Goal: Task Accomplishment & Management: Manage account settings

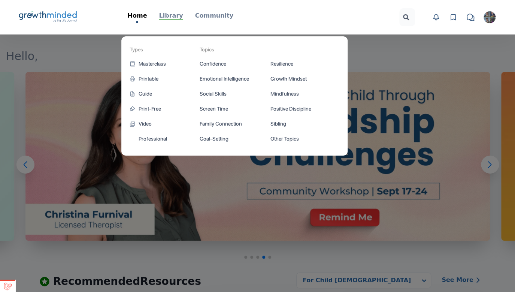
click at [173, 17] on p "Library" at bounding box center [171, 15] width 24 height 9
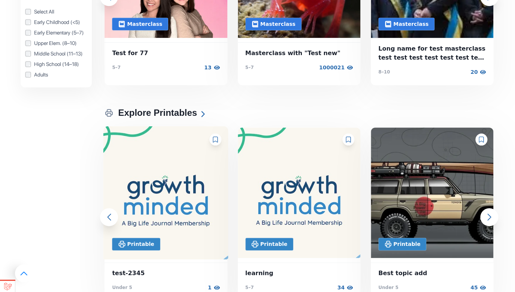
scroll to position [309, 0]
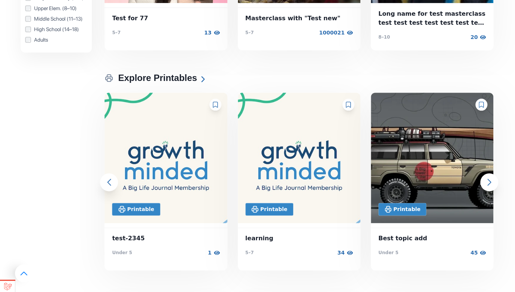
click at [217, 102] on icon at bounding box center [215, 105] width 5 height 6
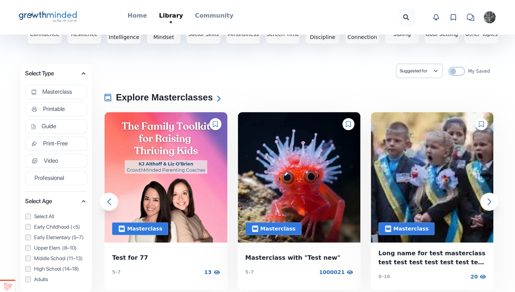
scroll to position [0, 0]
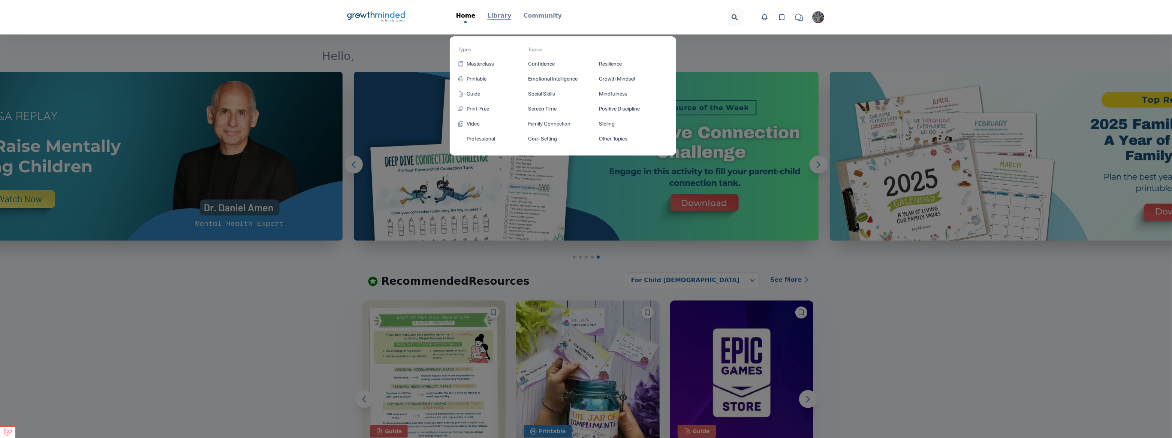
click at [501, 15] on p "Library" at bounding box center [499, 15] width 24 height 9
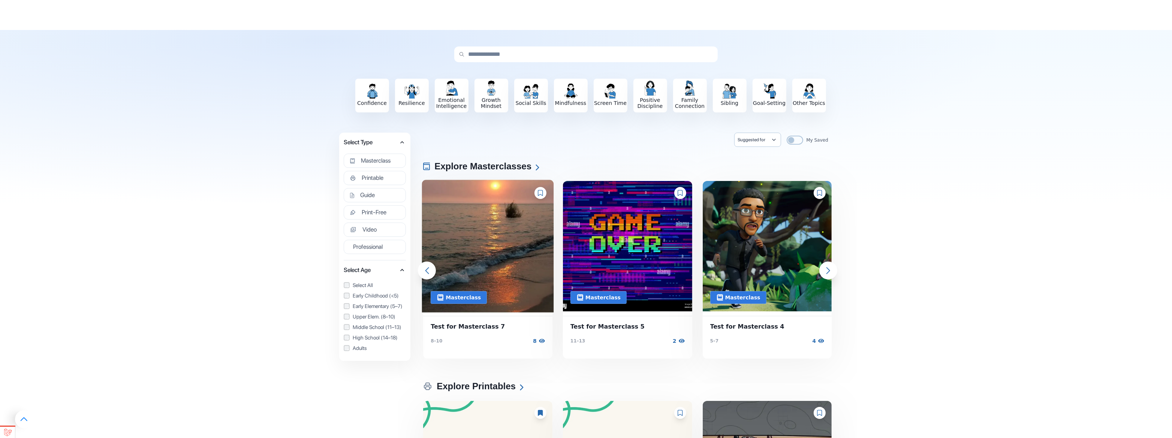
scroll to position [96, 0]
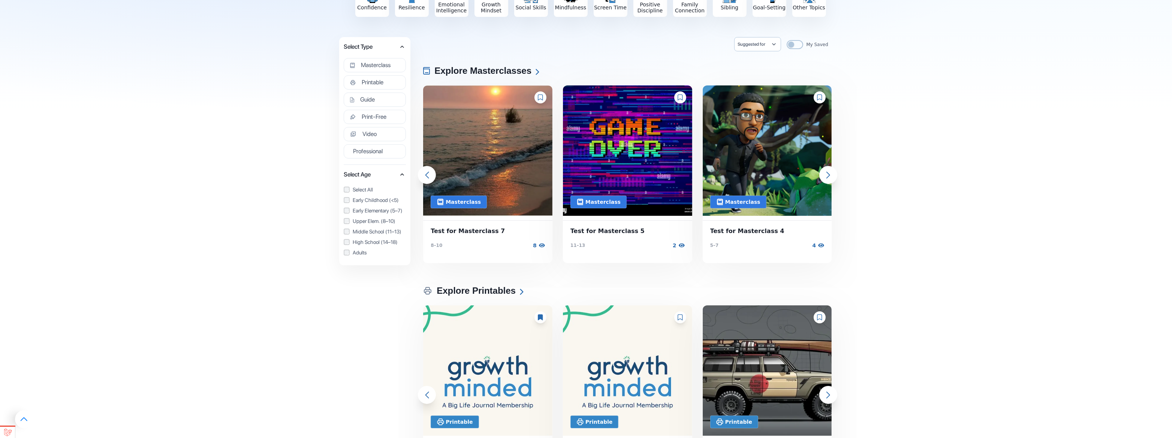
click at [678, 312] on div at bounding box center [680, 318] width 12 height 12
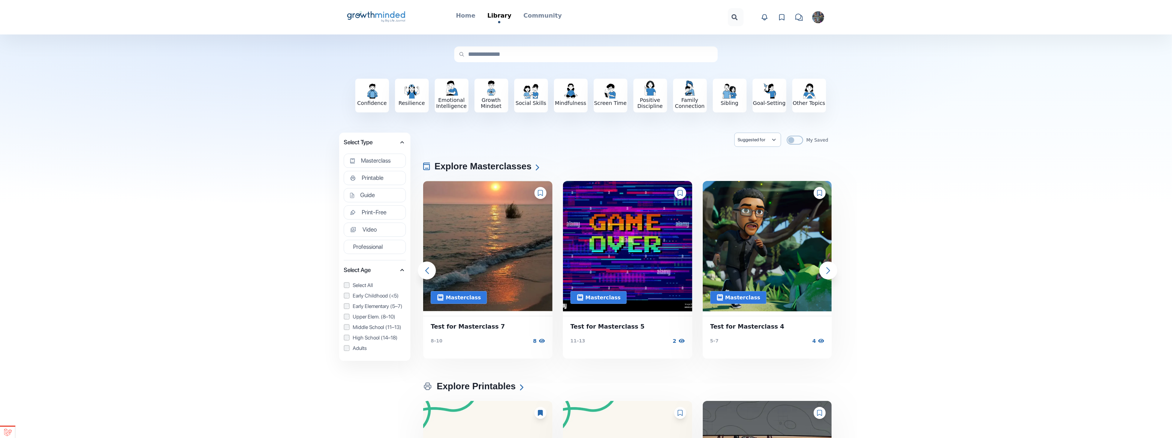
scroll to position [0, 0]
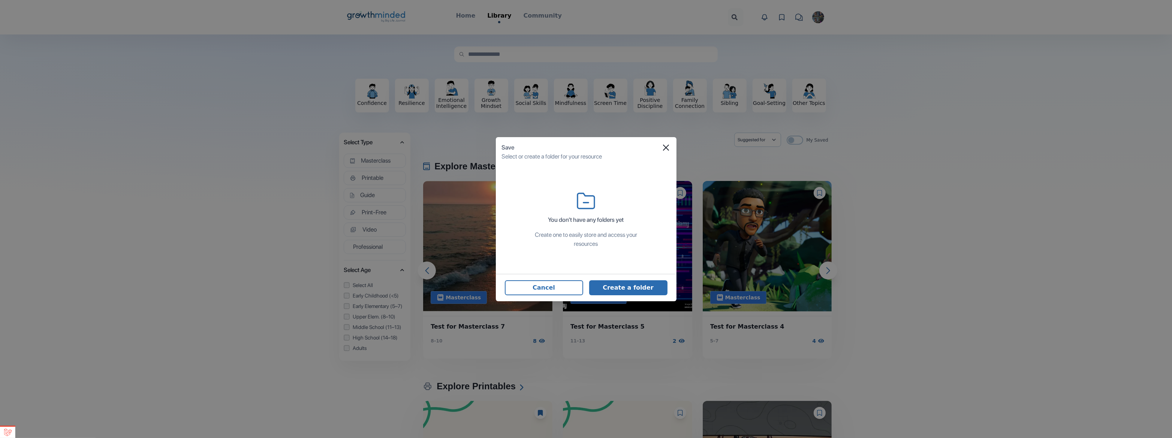
click at [634, 286] on button "Create a folder" at bounding box center [628, 287] width 78 height 15
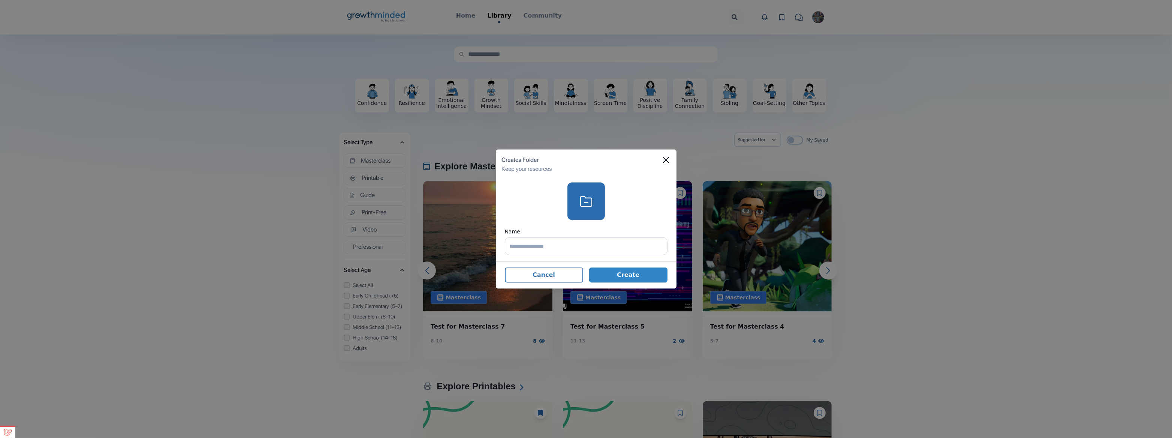
click at [526, 247] on input "text" at bounding box center [586, 246] width 163 height 18
type input "****"
click at [621, 276] on button "Create" at bounding box center [628, 275] width 78 height 15
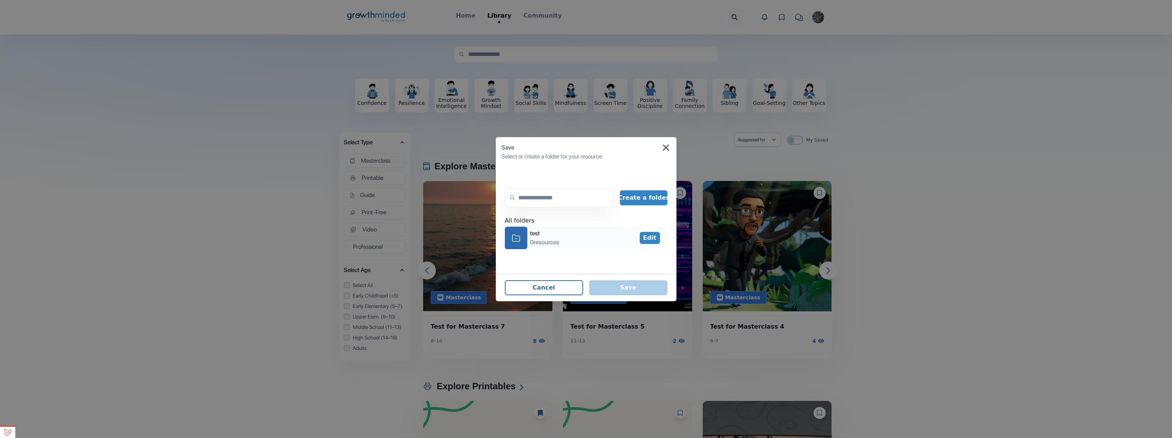
click at [523, 235] on div "icon-folder" at bounding box center [516, 238] width 22 height 22
click at [637, 285] on button "Save" at bounding box center [628, 287] width 78 height 15
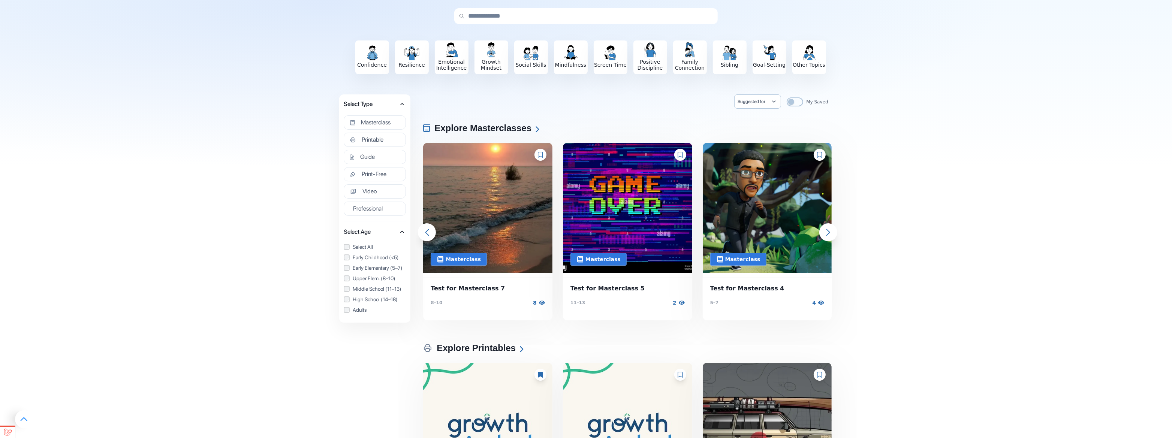
scroll to position [117, 0]
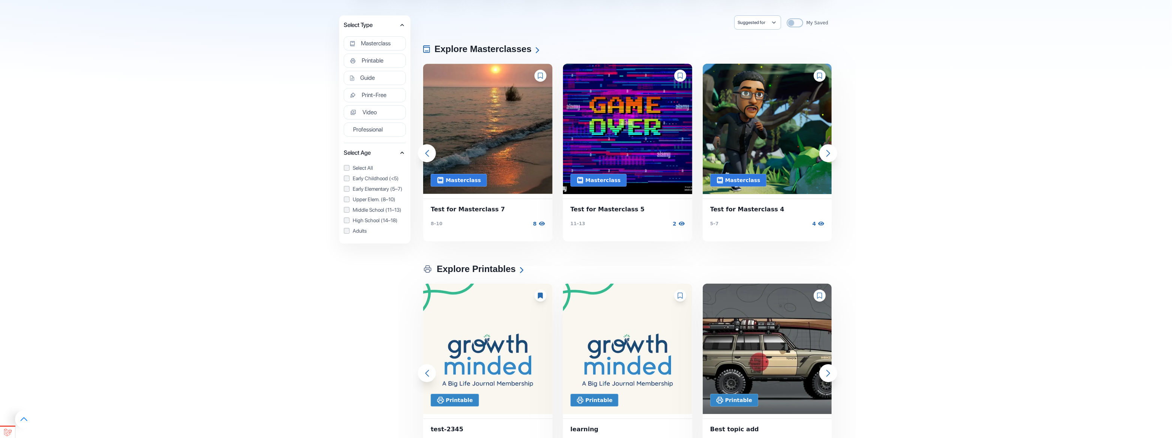
click at [680, 297] on icon at bounding box center [680, 296] width 5 height 6
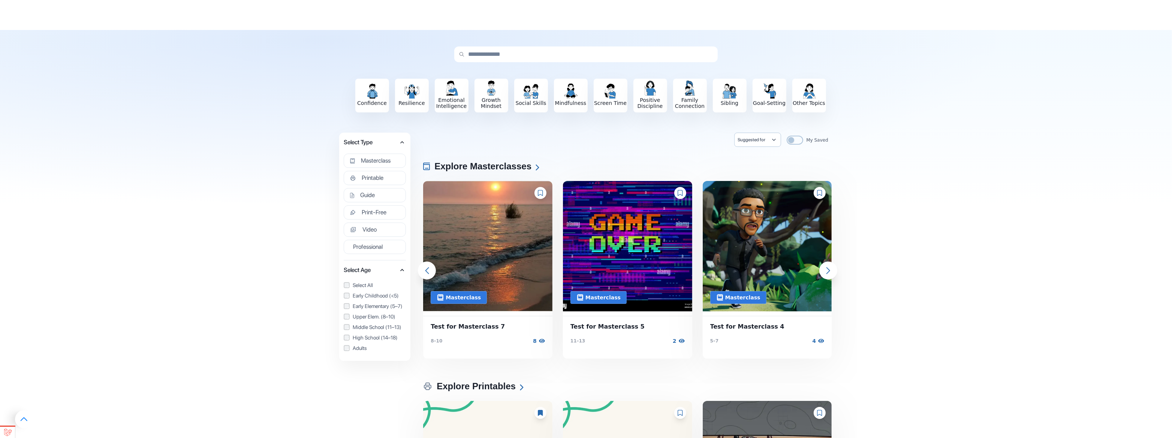
scroll to position [0, 0]
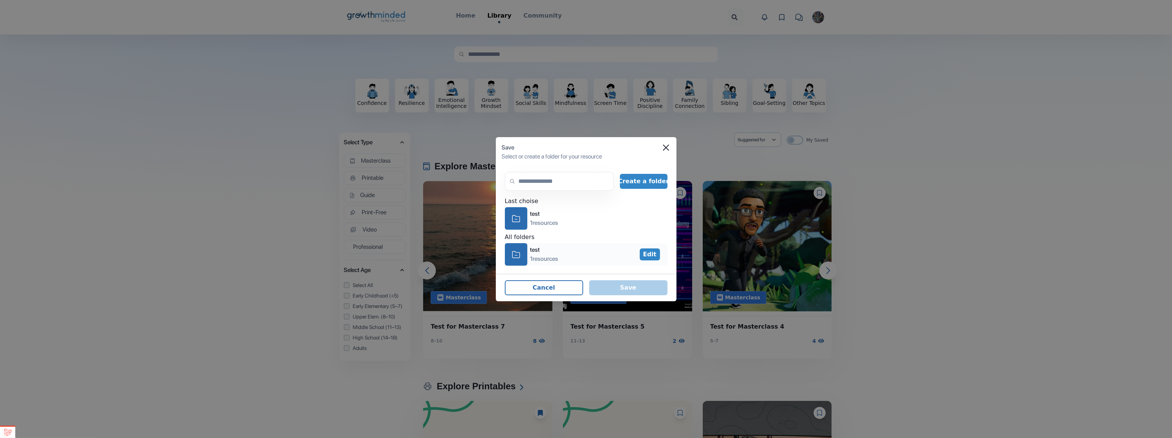
click at [522, 250] on div "icon-folder" at bounding box center [516, 254] width 22 height 22
click at [646, 286] on button "Save" at bounding box center [628, 287] width 78 height 15
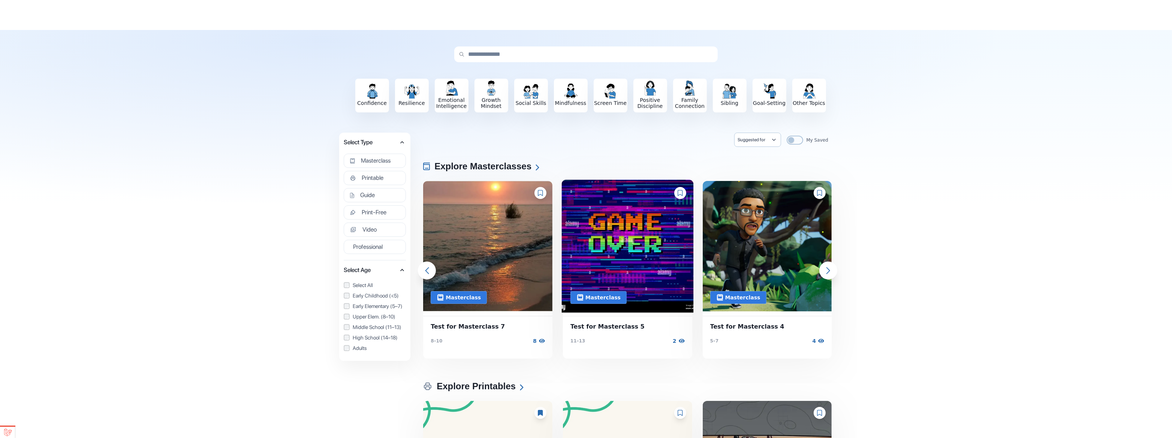
scroll to position [184, 0]
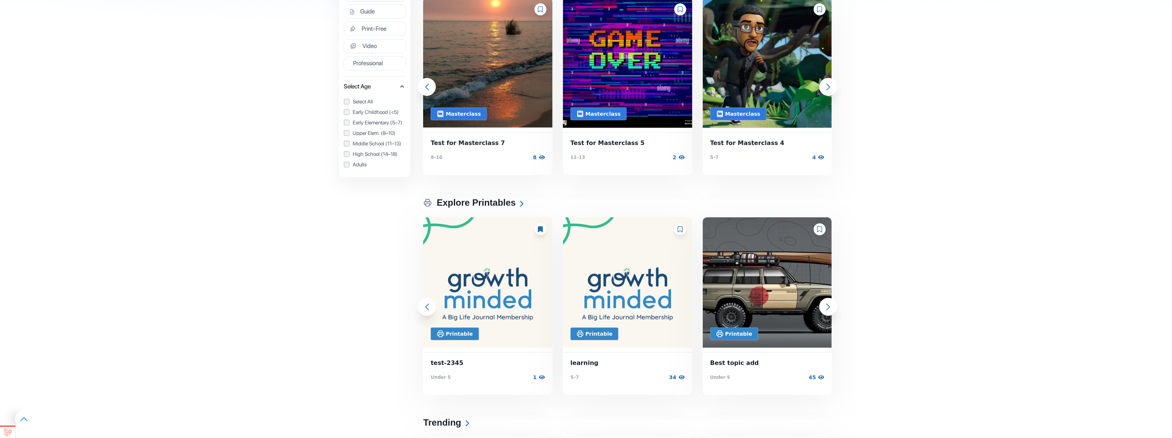
click at [680, 229] on icon at bounding box center [680, 229] width 5 height 6
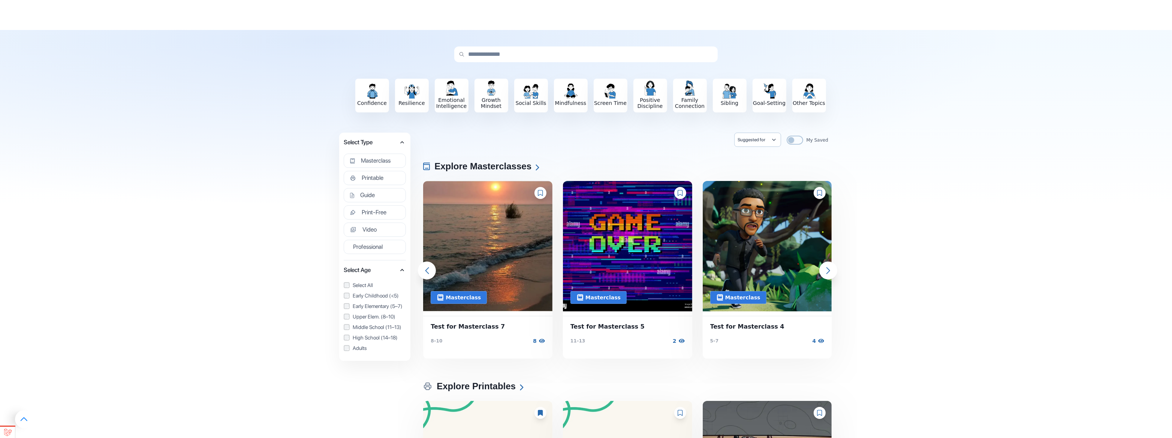
scroll to position [0, 0]
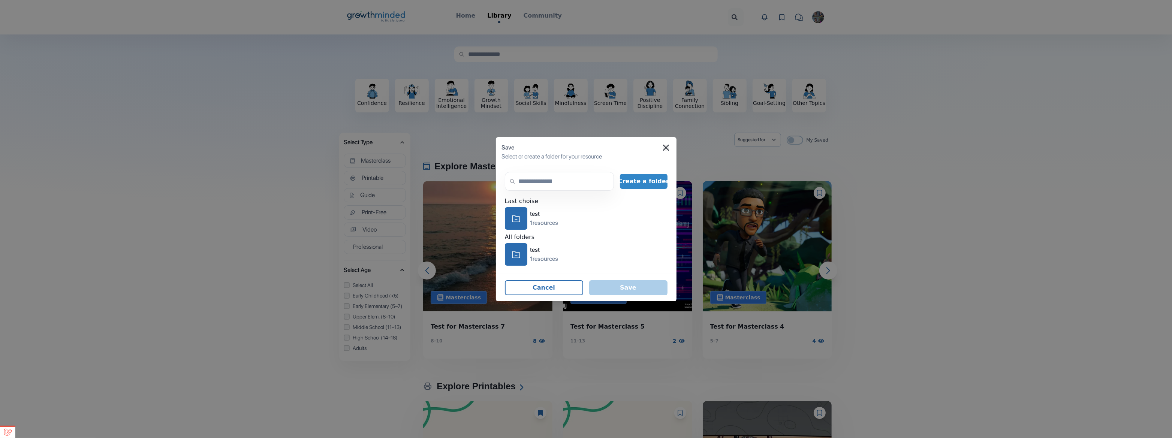
click at [665, 148] on icon "Close" at bounding box center [666, 147] width 6 height 6
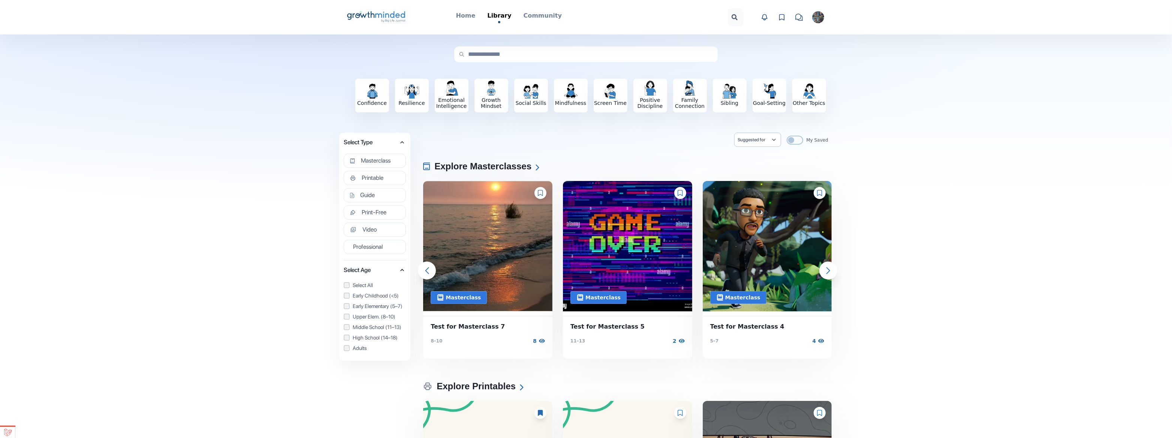
click at [822, 15] on img "button" at bounding box center [818, 17] width 12 height 12
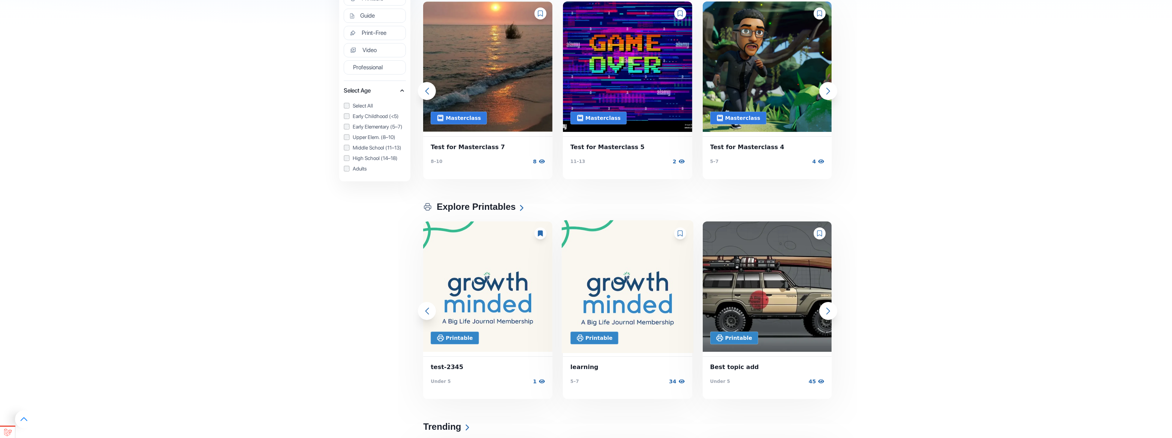
click at [620, 296] on img at bounding box center [628, 286] width 132 height 133
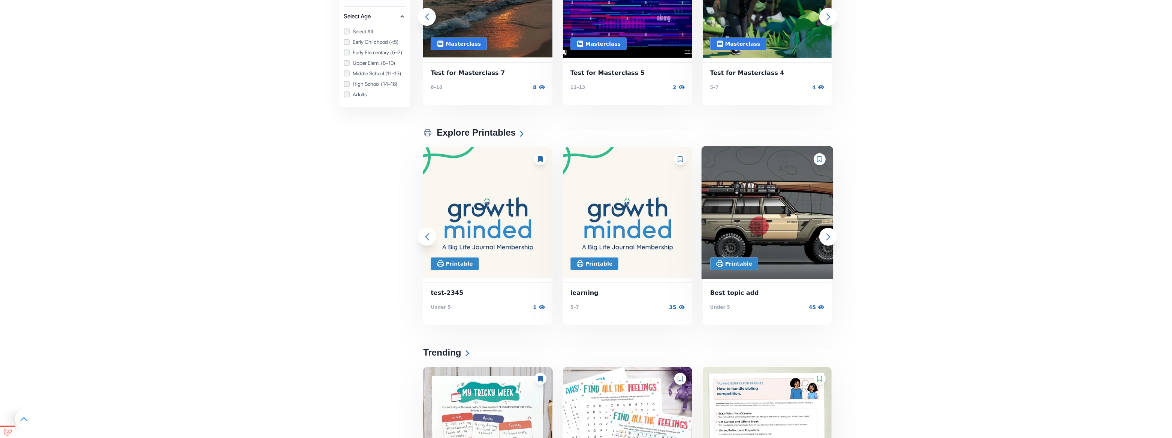
click at [755, 229] on img at bounding box center [767, 212] width 132 height 133
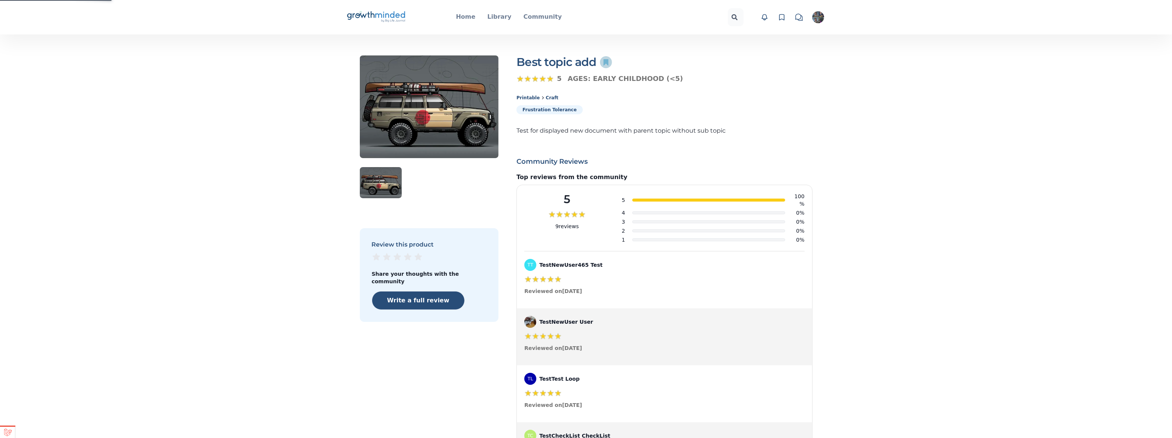
click at [608, 60] on icon at bounding box center [606, 62] width 5 height 6
click at [605, 63] on icon at bounding box center [606, 62] width 5 height 6
click at [605, 61] on icon at bounding box center [606, 62] width 5 height 6
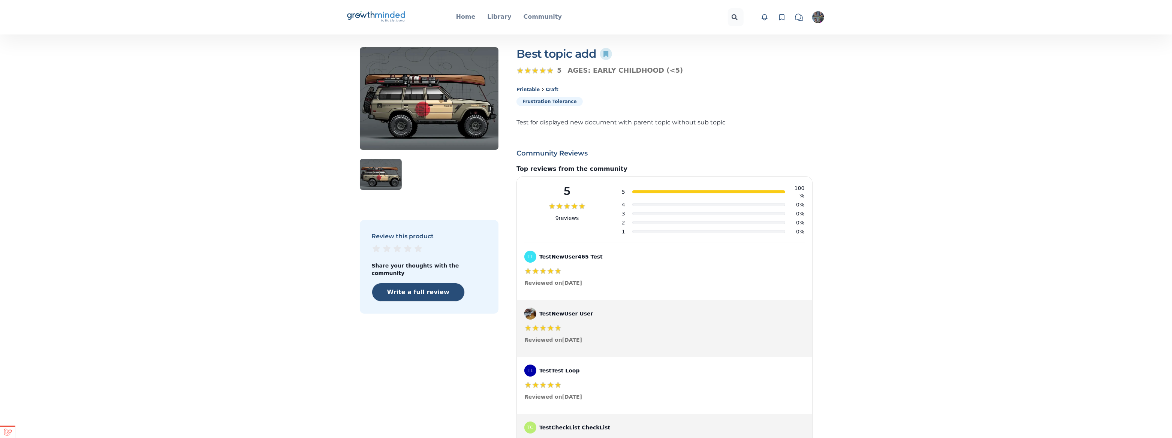
click at [384, 15] on icon "Big Life Journal GrowthMinded Logo .cls-1{fill:#1b4c76}.cls-2{fill:#294e79}.cls…" at bounding box center [376, 17] width 60 height 18
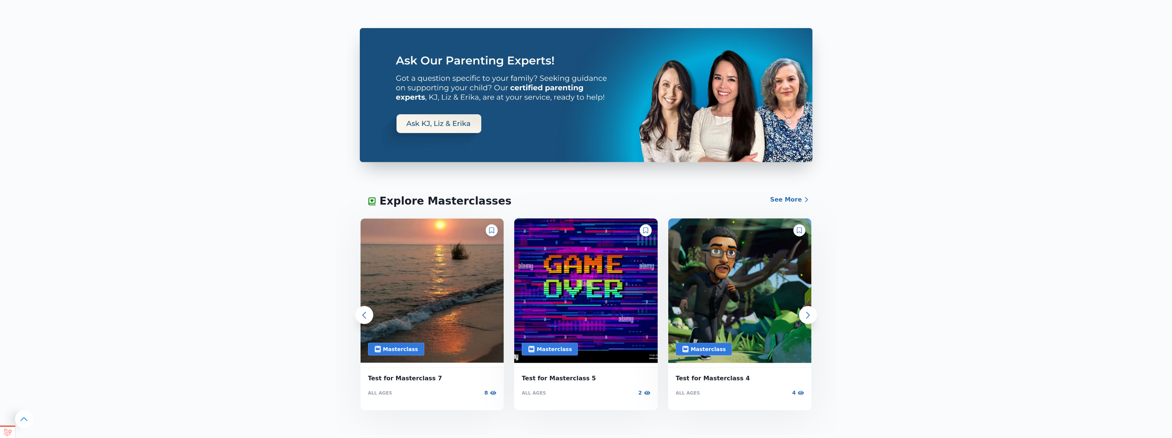
scroll to position [784, 0]
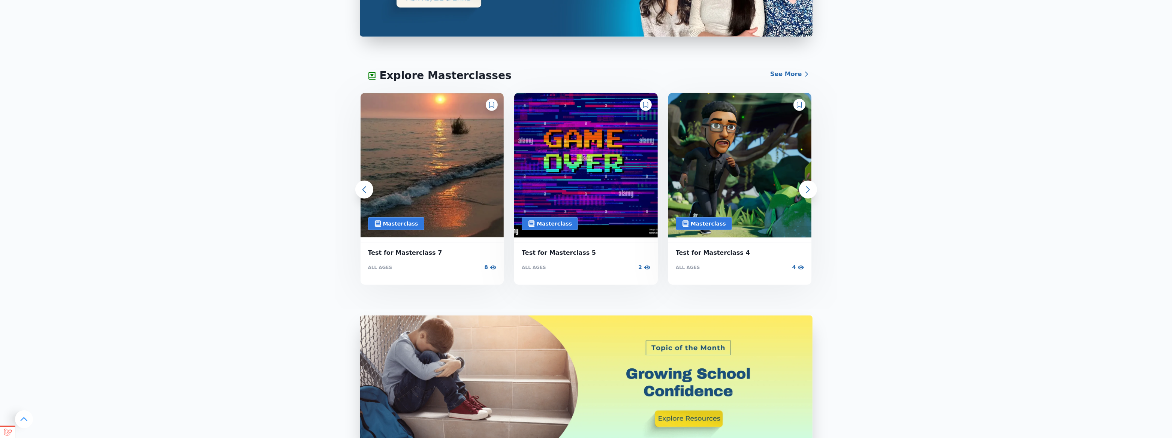
click at [809, 186] on div at bounding box center [808, 190] width 18 height 18
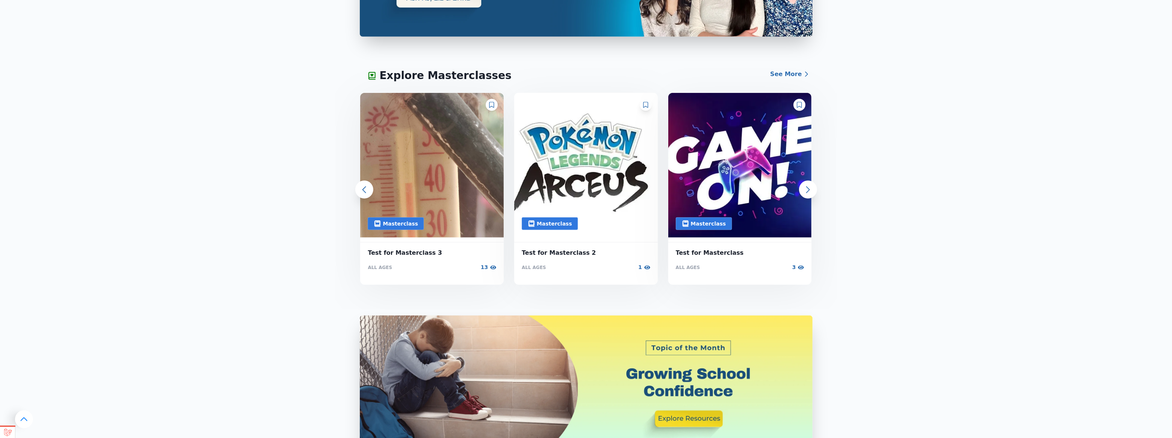
click at [808, 189] on div at bounding box center [808, 190] width 18 height 18
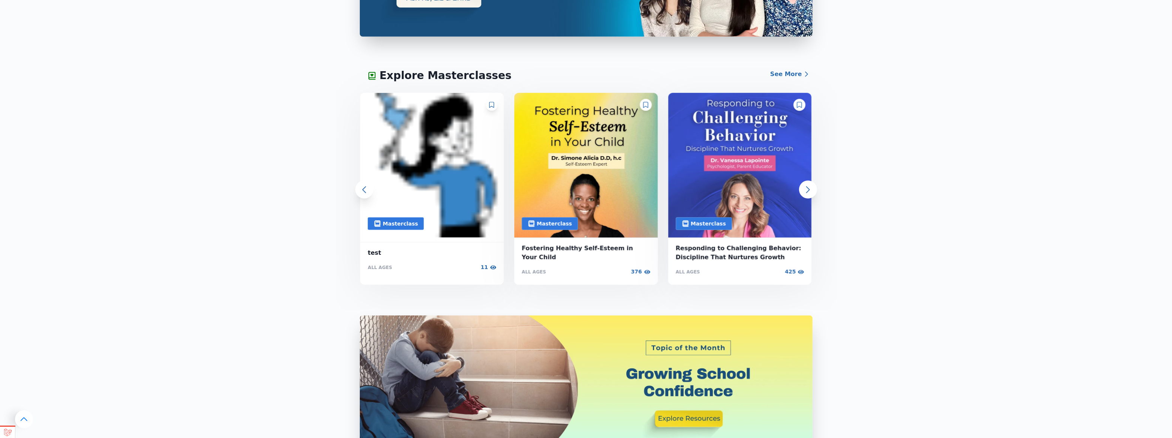
click at [808, 189] on div at bounding box center [808, 190] width 18 height 18
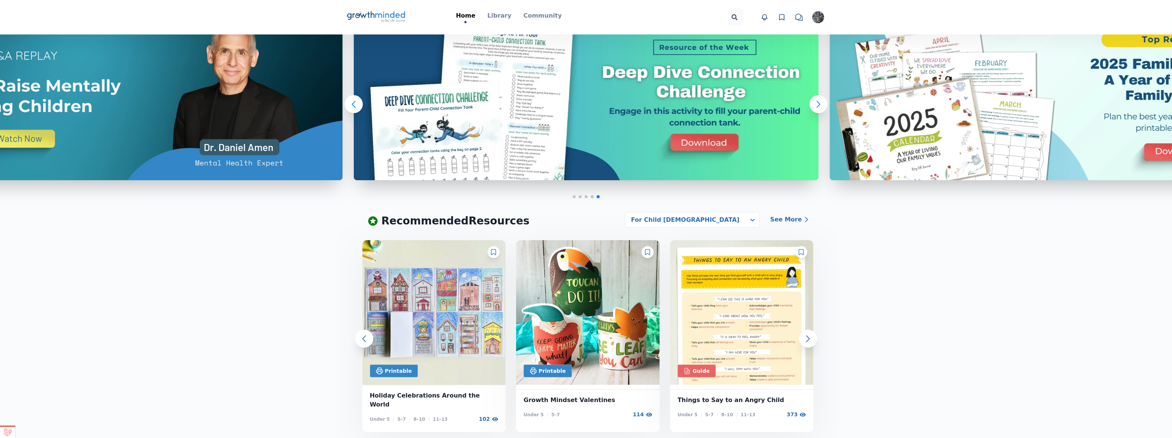
scroll to position [0, 0]
